Goal: Task Accomplishment & Management: Manage account settings

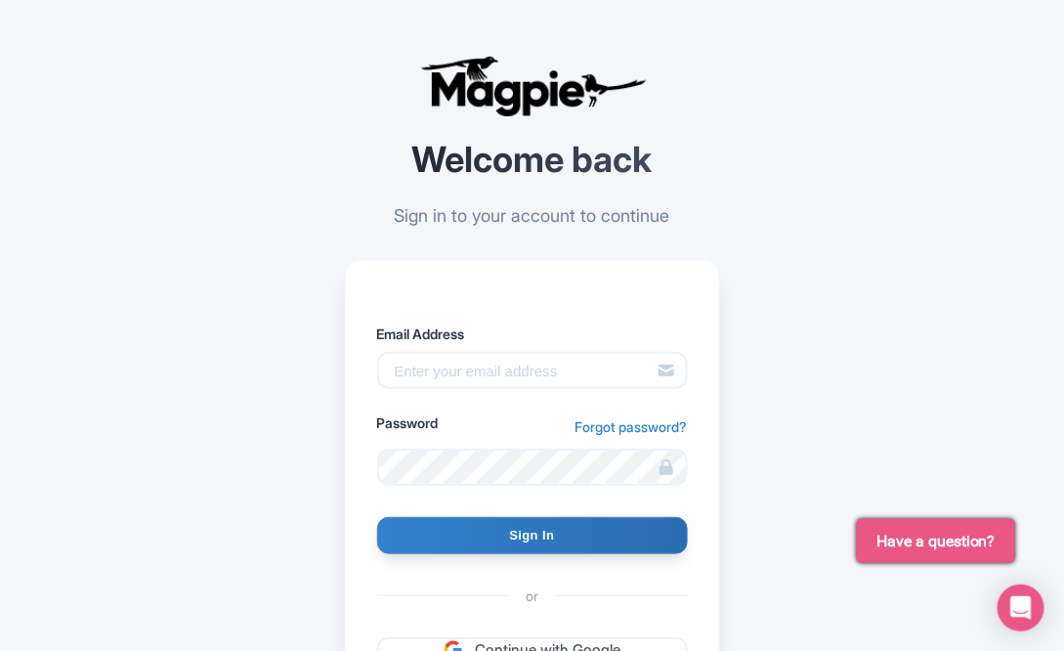
type input "info@tomis.tech"
click at [525, 554] on form "Email Address info@tomis.tech Password Forgot password? Sign In or Continue wit…" at bounding box center [532, 492] width 311 height 339
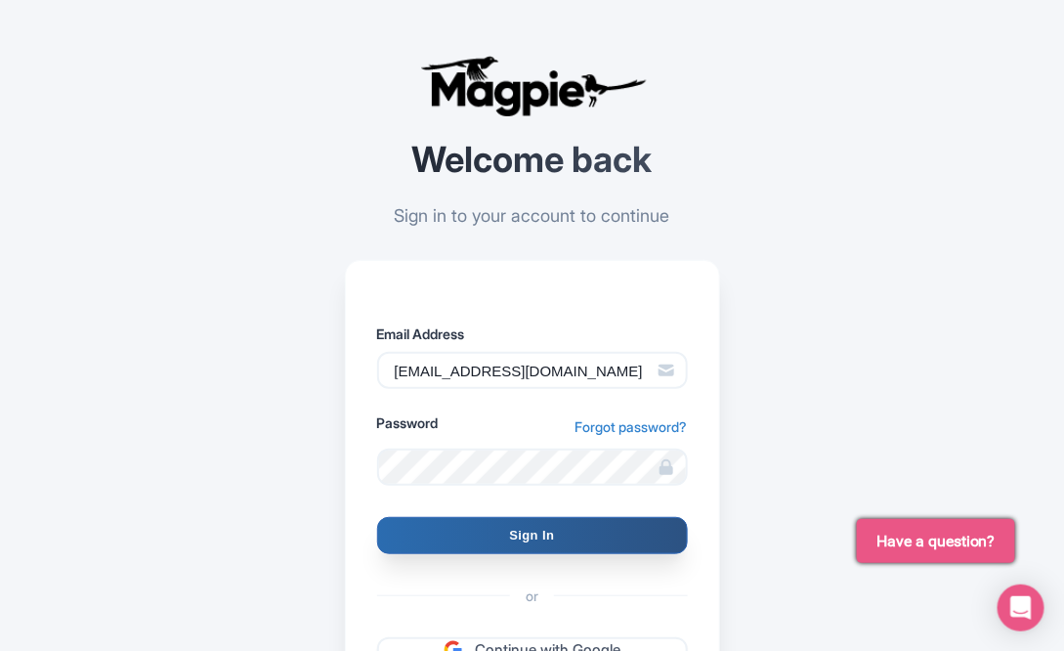
click at [533, 533] on input "Sign In" at bounding box center [532, 535] width 311 height 37
type input "Signing in..."
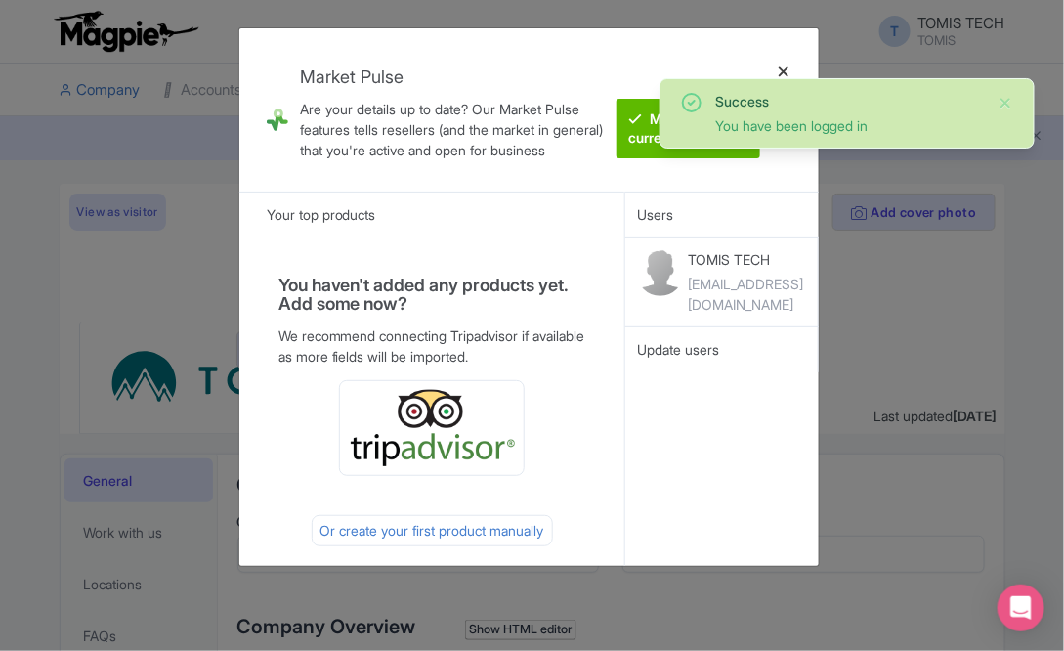
click at [787, 69] on div at bounding box center [783, 110] width 47 height 132
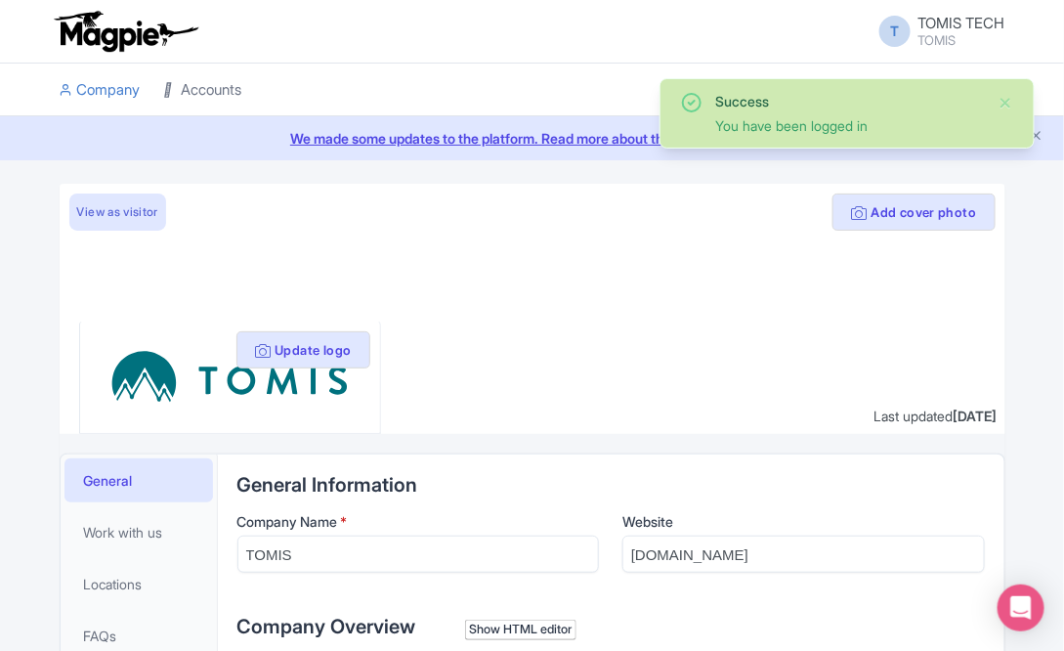
click at [187, 99] on link "Accounts" at bounding box center [203, 91] width 78 height 54
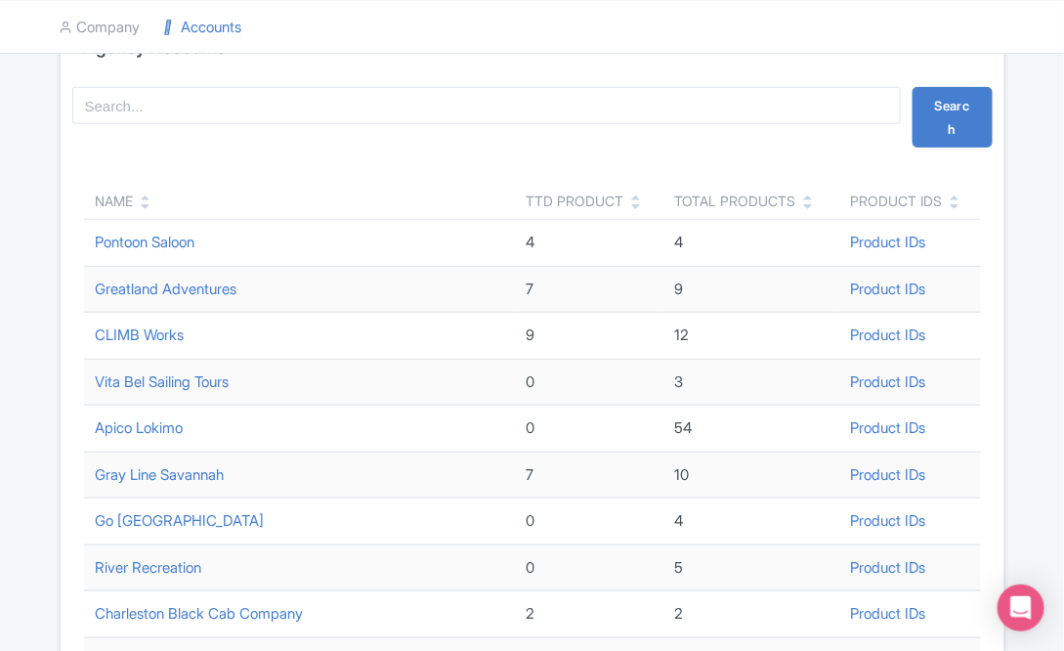
scroll to position [167, 0]
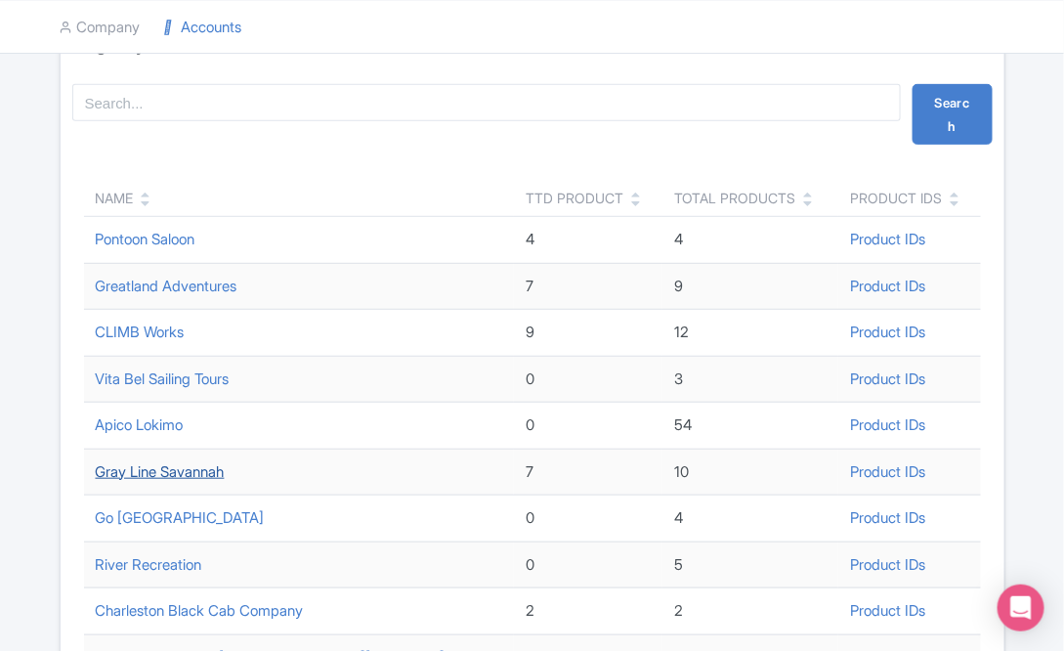
click at [221, 468] on link "Gray Line Savannah" at bounding box center [160, 471] width 129 height 19
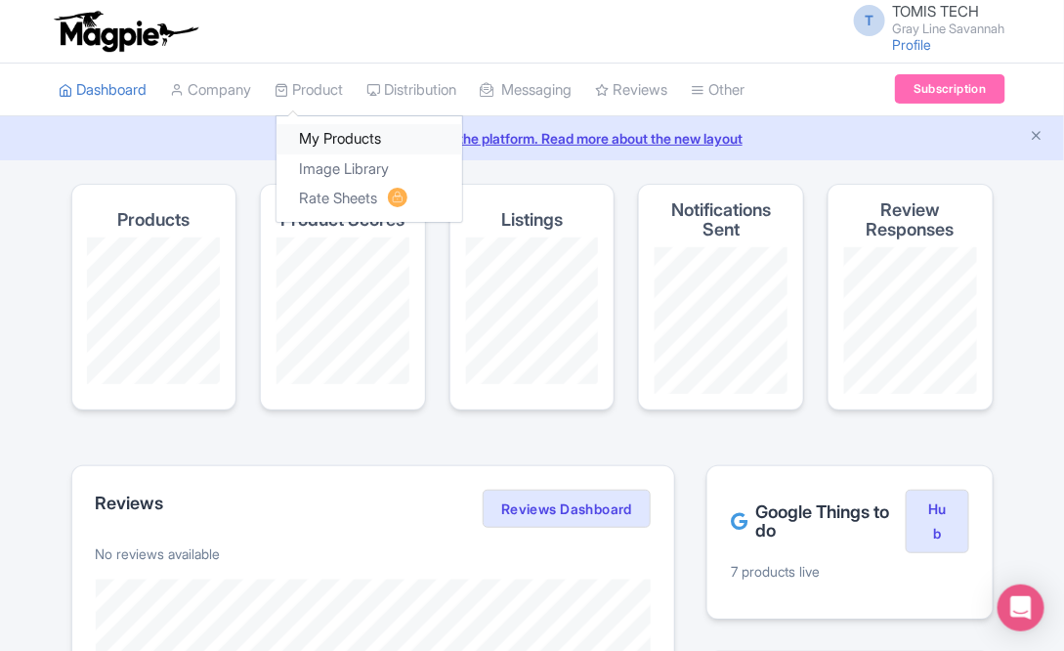
click at [345, 130] on link "My Products" at bounding box center [369, 139] width 186 height 30
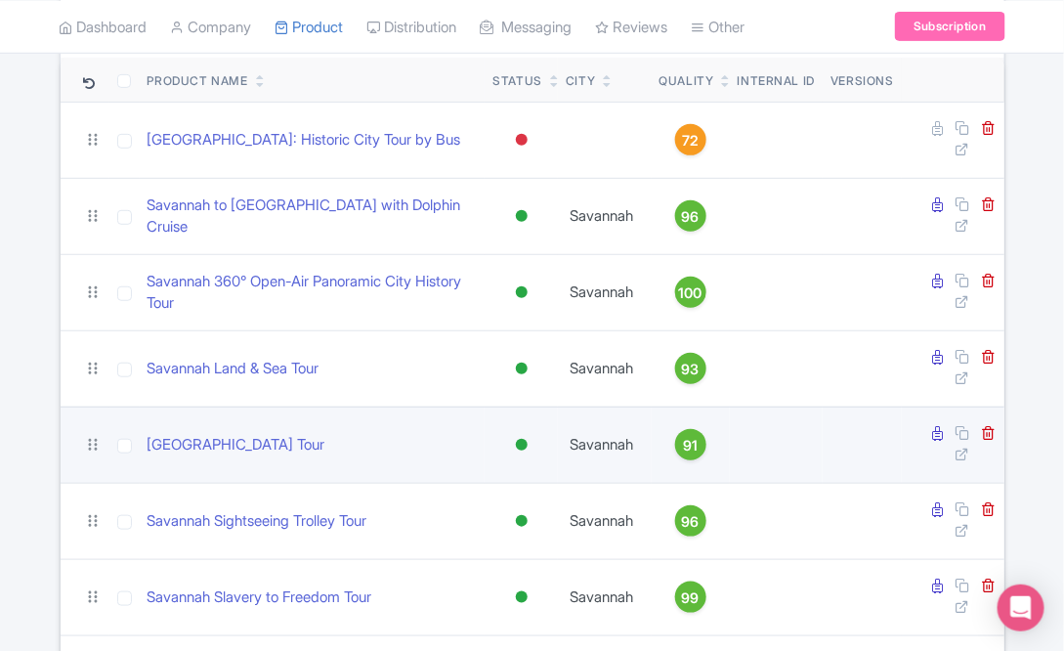
scroll to position [198, 0]
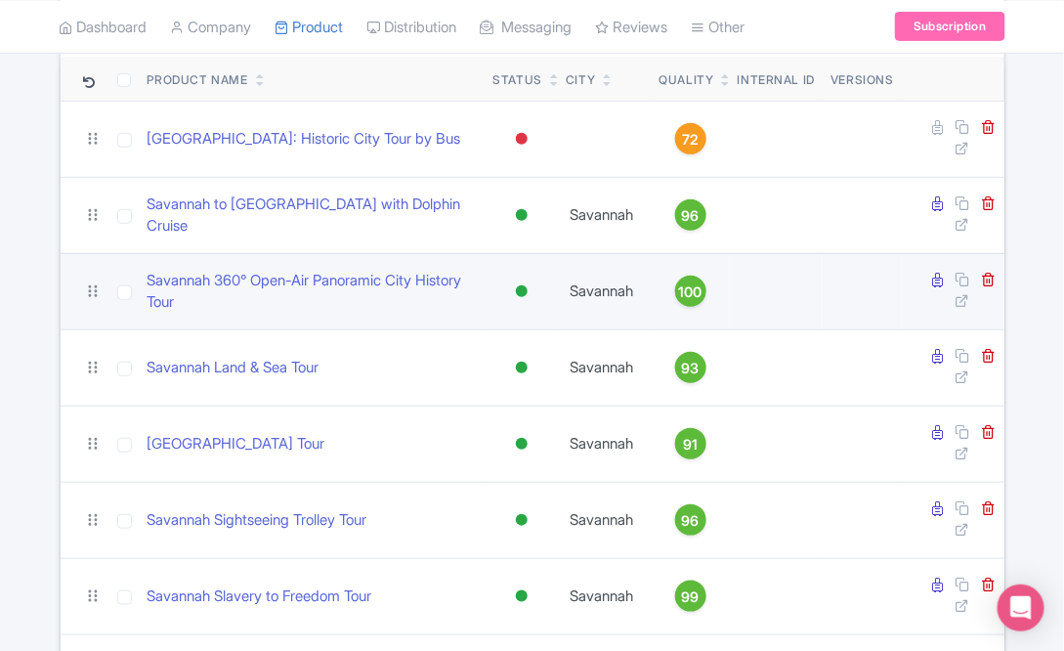
click at [519, 285] on div at bounding box center [522, 291] width 12 height 12
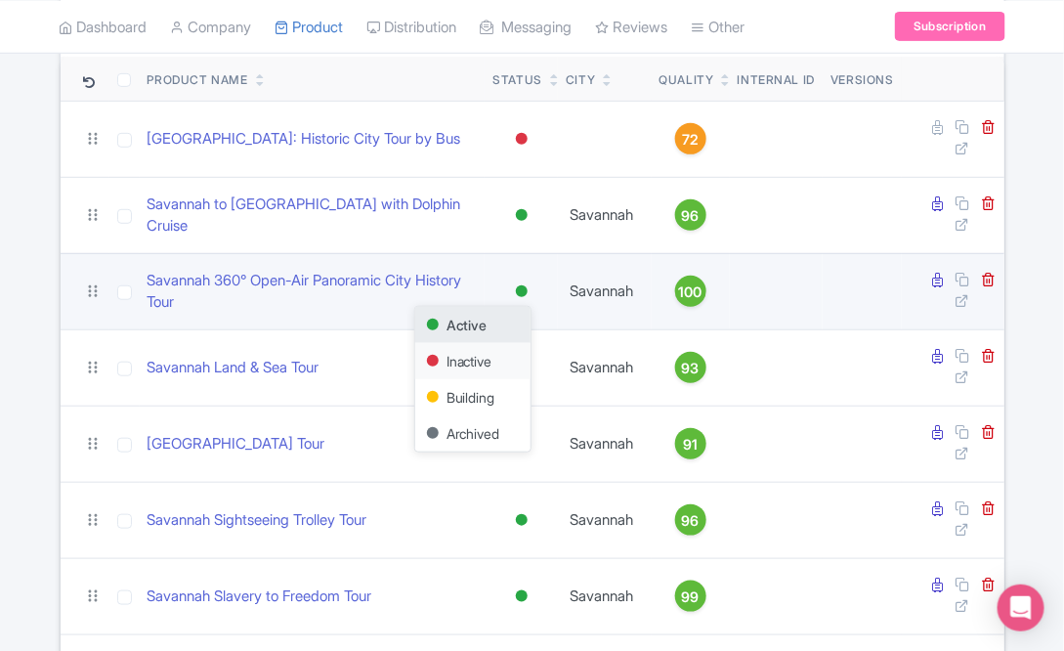
click at [486, 357] on div "Inactive" at bounding box center [472, 361] width 115 height 36
